Goal: Information Seeking & Learning: Learn about a topic

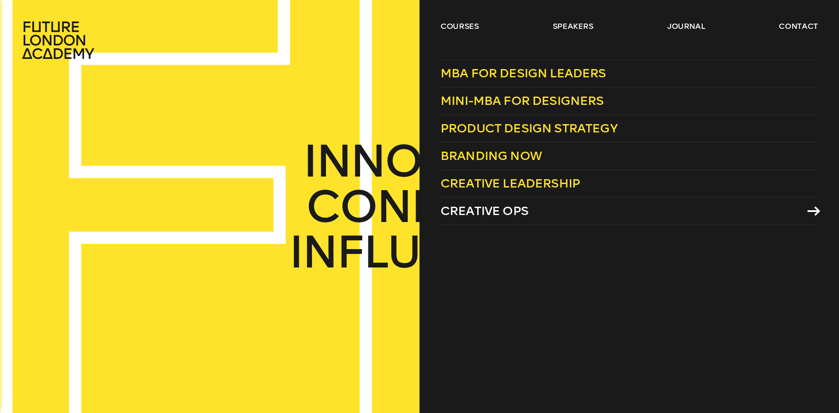
click at [811, 211] on icon at bounding box center [813, 211] width 13 height 10
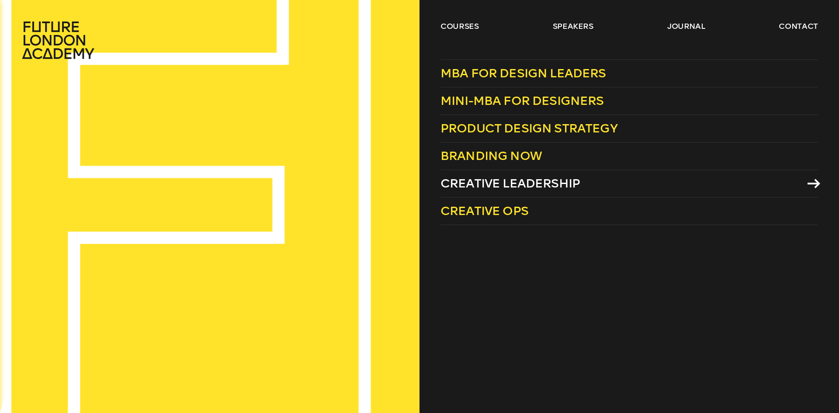
click at [506, 183] on span "Creative Leadership" at bounding box center [509, 183] width 139 height 14
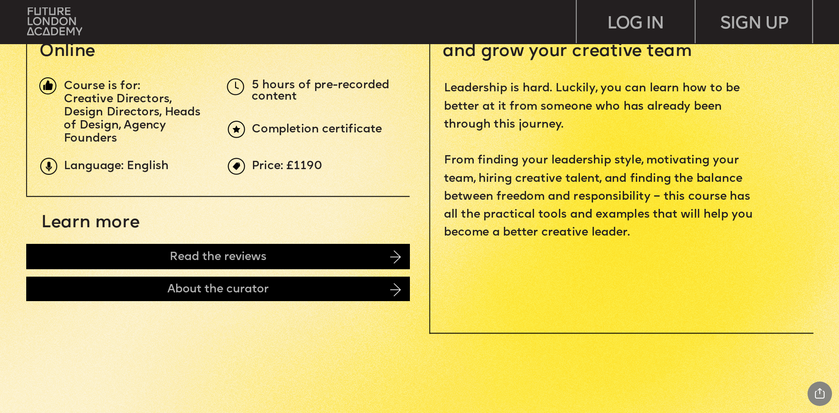
scroll to position [437, 0]
